Goal: Find contact information: Find contact information

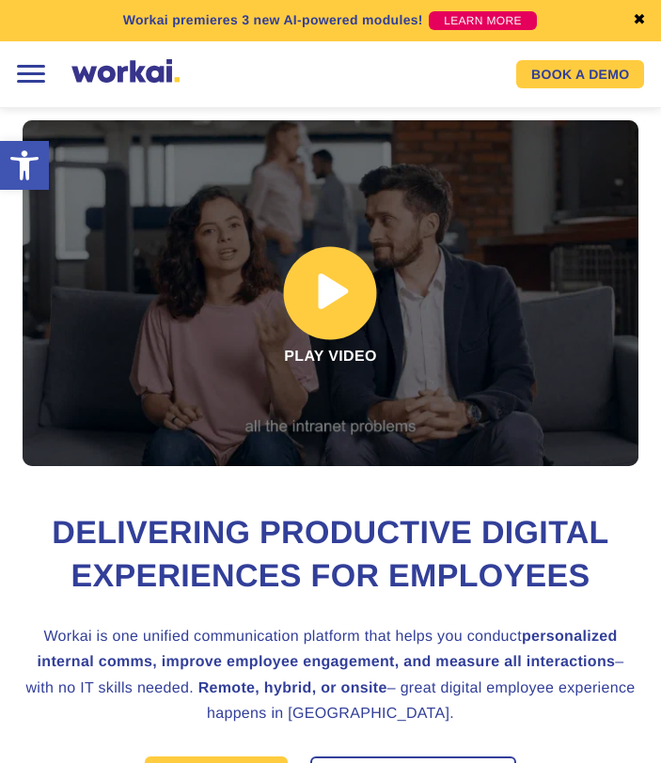
scroll to position [25, 0]
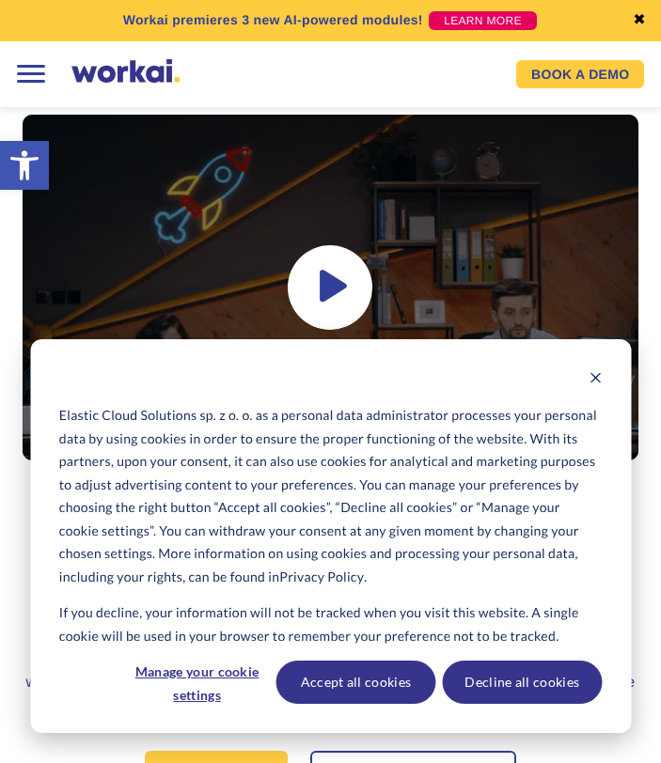
click at [36, 81] on div at bounding box center [29, 74] width 39 height 39
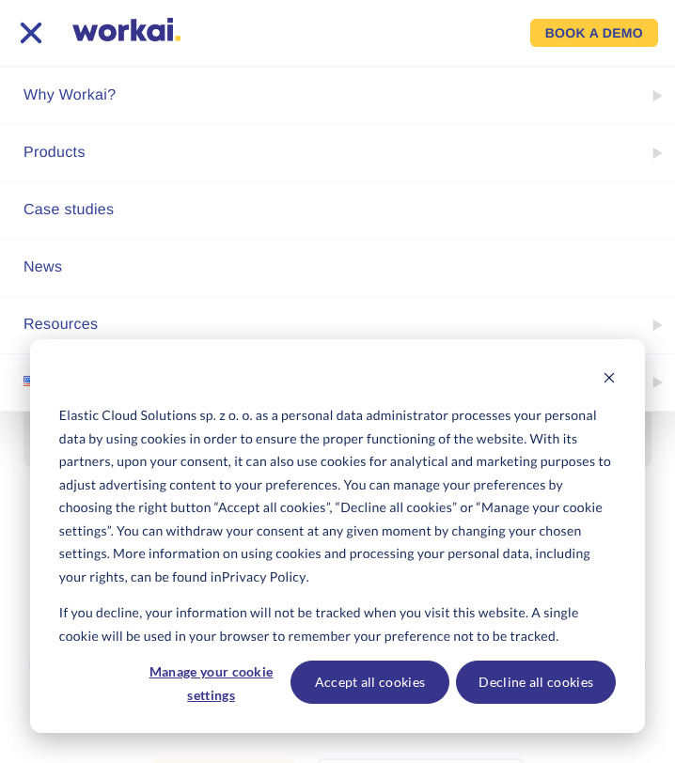
click at [618, 378] on div "Elastic Cloud Solutions sp. z o. o. as a personal data administrator processes …" at bounding box center [337, 536] width 615 height 394
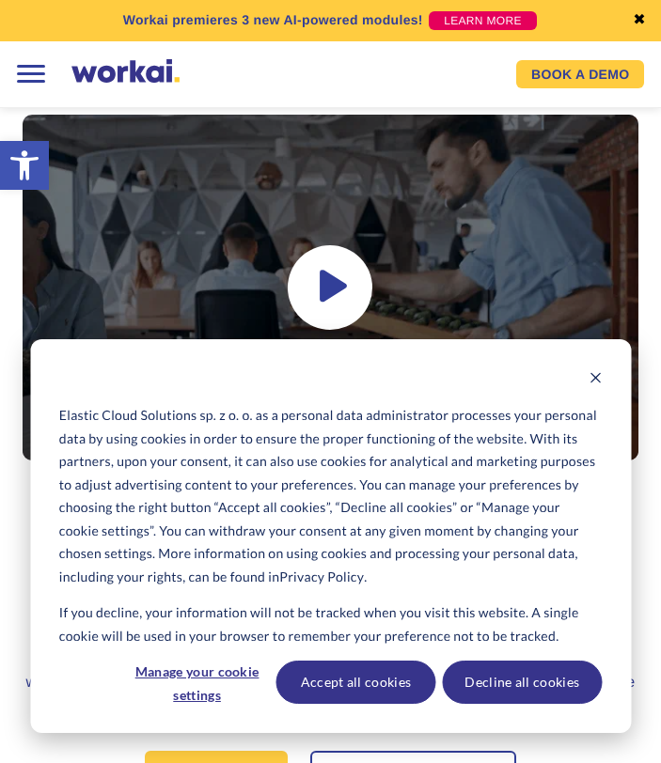
click at [611, 379] on div "Elastic Cloud Solutions sp. z o. o. as a personal data administrator processes …" at bounding box center [330, 536] width 601 height 394
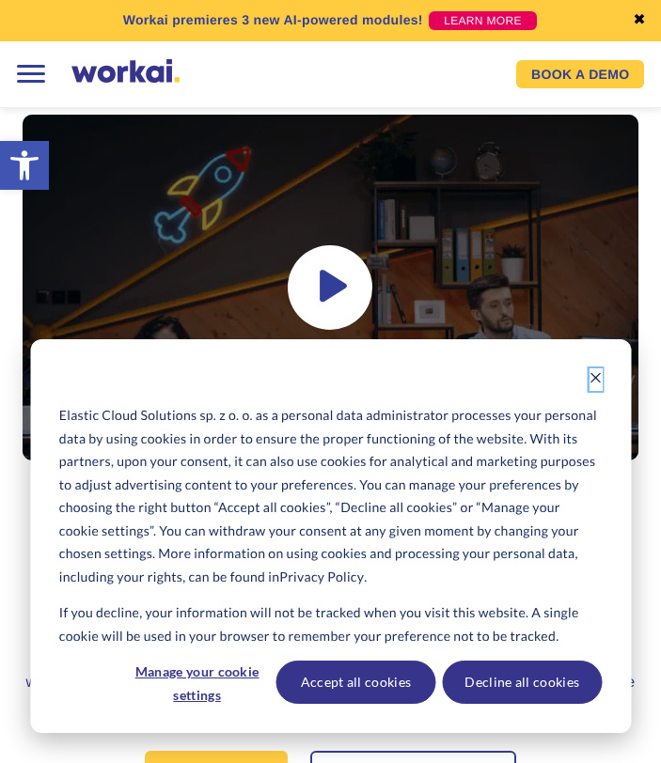
click at [598, 377] on icon "Dismiss cookie banner" at bounding box center [594, 377] width 13 height 13
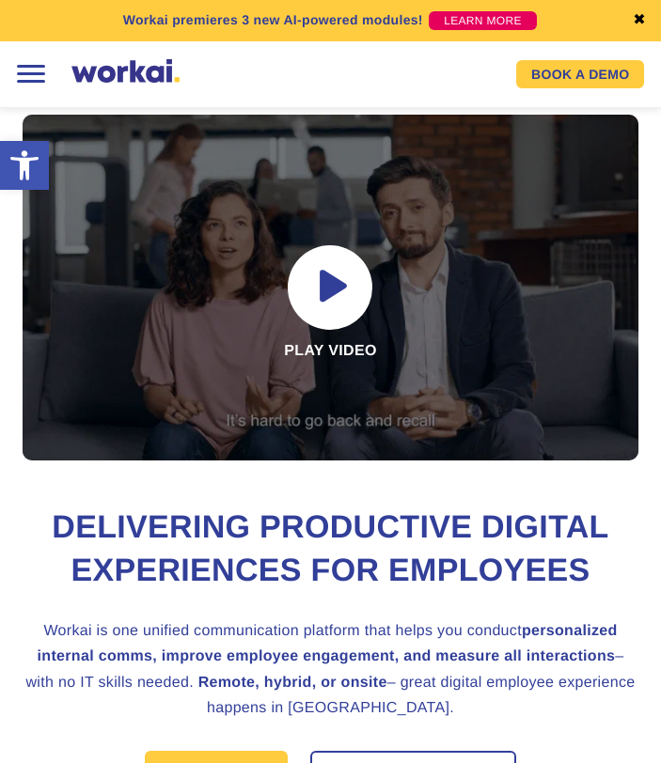
click at [29, 72] on div at bounding box center [29, 74] width 39 height 39
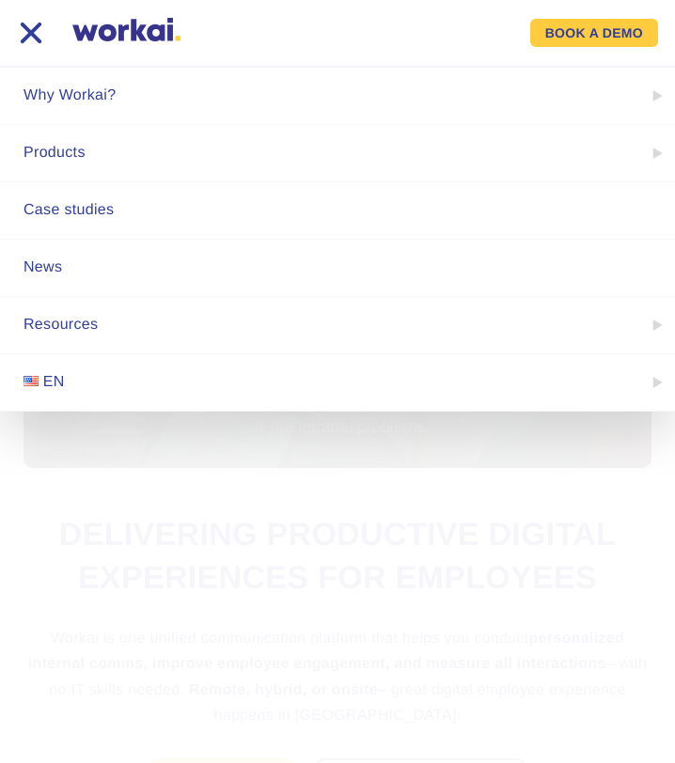
click at [32, 37] on span at bounding box center [31, 33] width 23 height 23
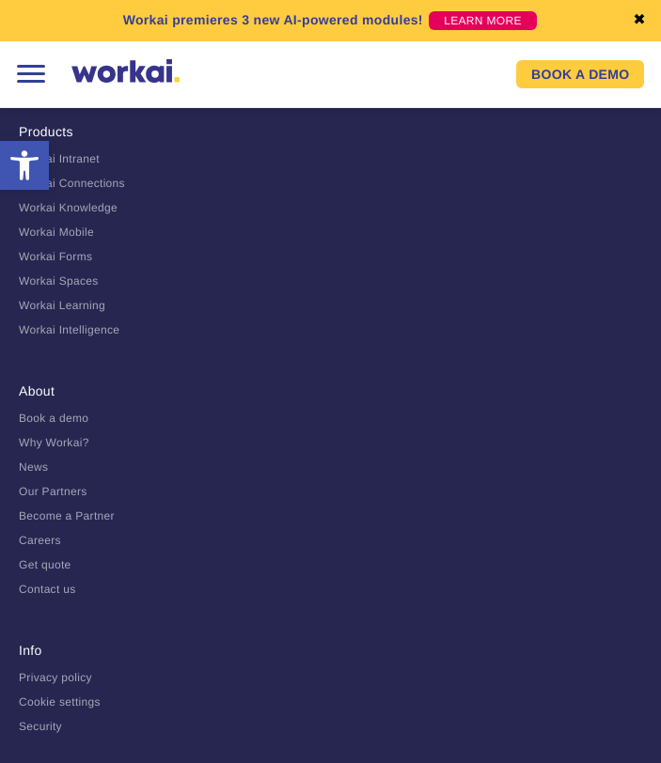
scroll to position [10535, 0]
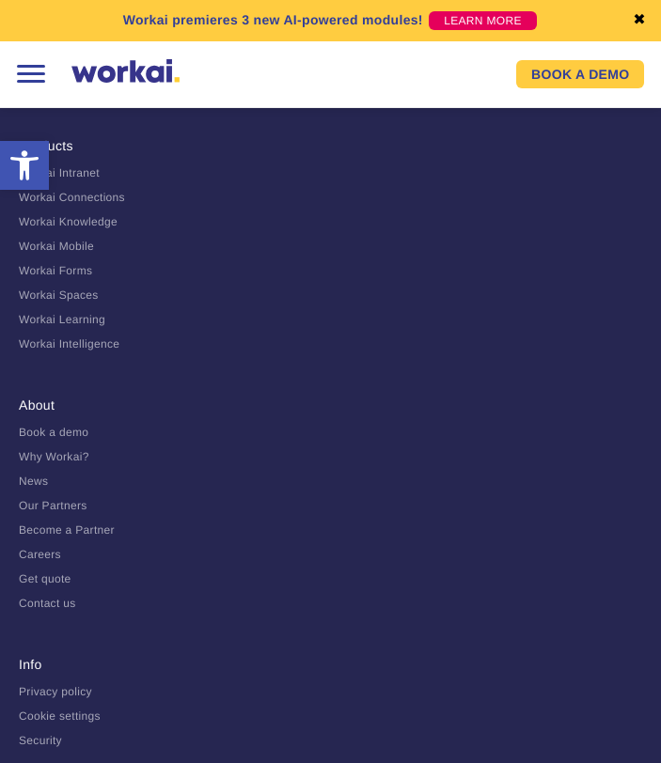
click at [66, 597] on link "Contact us" at bounding box center [47, 603] width 57 height 13
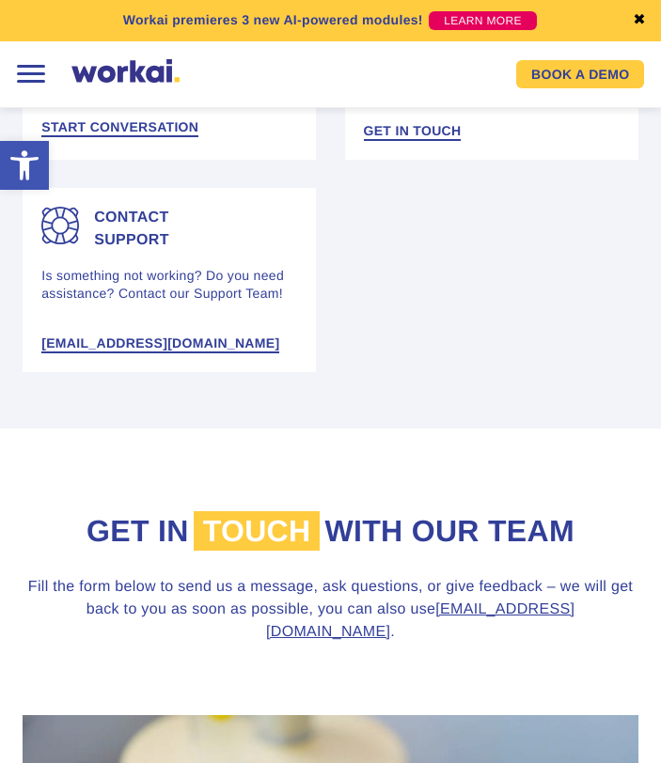
scroll to position [500, 0]
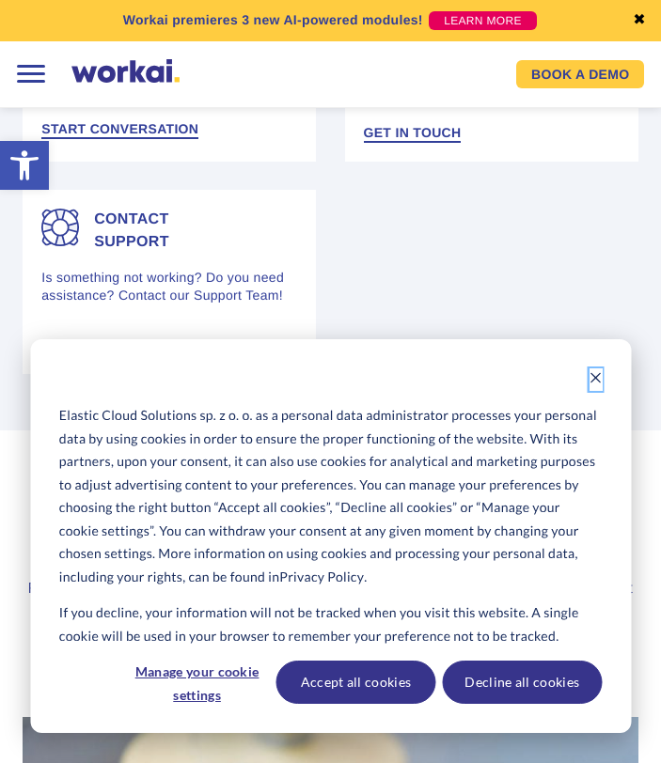
click at [599, 382] on icon "Dismiss cookie banner" at bounding box center [595, 377] width 10 height 10
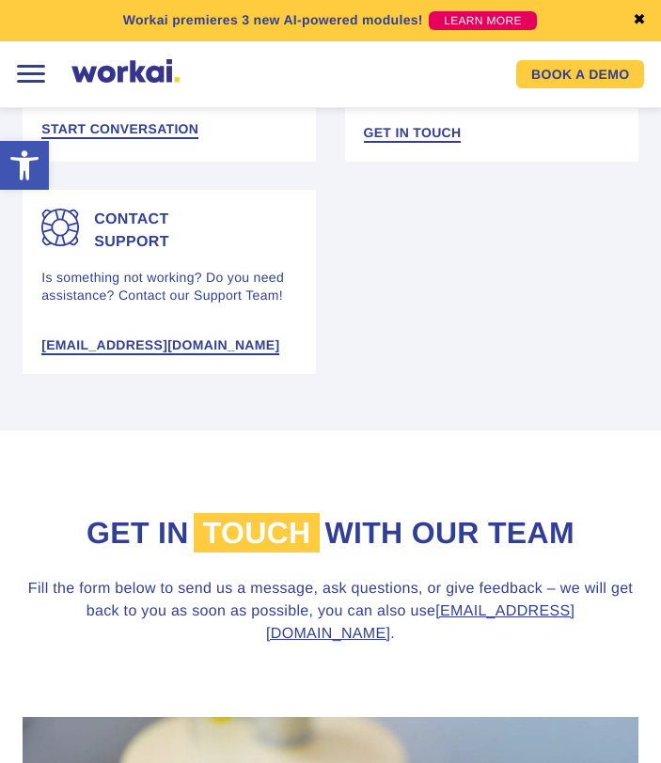
click at [637, 20] on link "✖" at bounding box center [639, 20] width 13 height 15
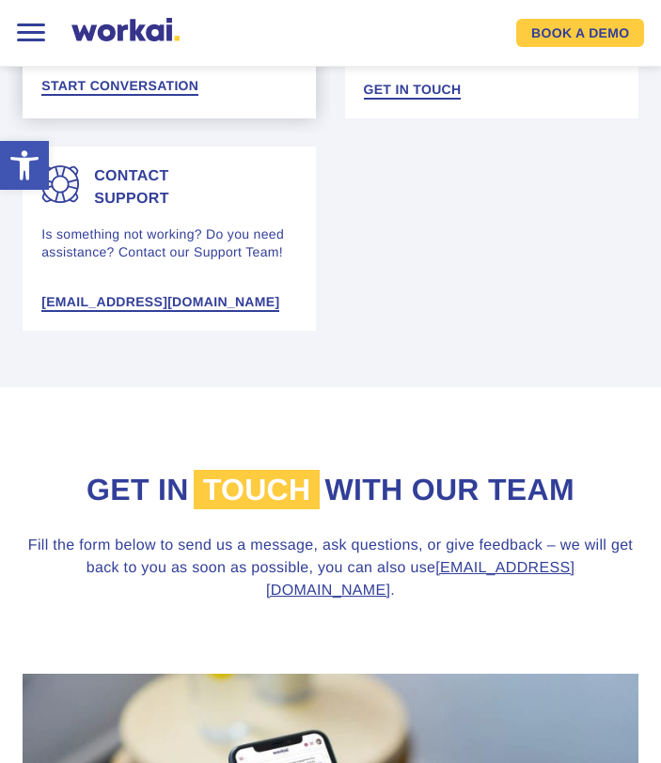
scroll to position [544, 0]
